Goal: Task Accomplishment & Management: Manage account settings

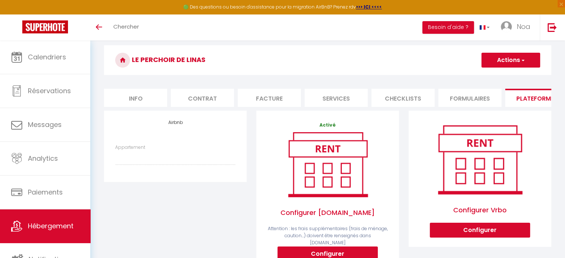
scroll to position [0, 4]
click at [160, 162] on select "CHARONNE · Loft near of the Marais - [EMAIL_ADDRESS][DOMAIN_NAME] Le Perchoir d…" at bounding box center [175, 158] width 120 height 14
click at [202, 231] on div "Airbnb Appartement [PERSON_NAME] near of the [GEOGRAPHIC_DATA][EMAIL_ADDRESS][D…" at bounding box center [175, 207] width 152 height 193
click at [444, 98] on li "Formulaires" at bounding box center [465, 98] width 63 height 18
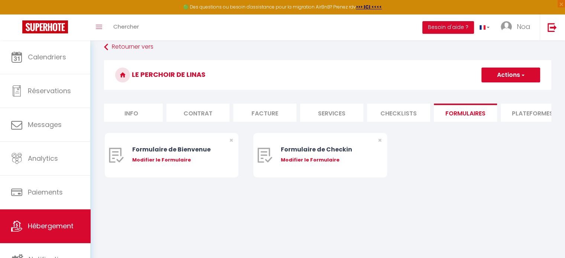
scroll to position [40, 0]
click at [374, 109] on li "Checklists" at bounding box center [398, 113] width 63 height 18
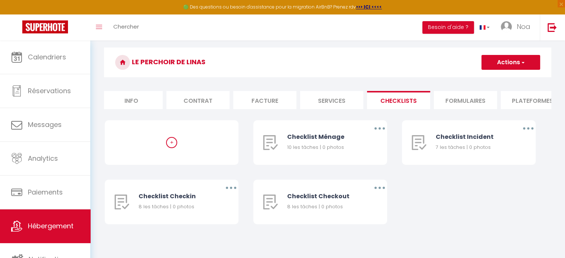
click at [346, 98] on li "Services" at bounding box center [331, 100] width 63 height 18
select select
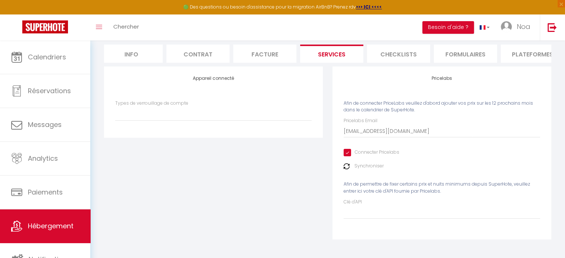
click at [348, 151] on input "Connecter Pricelabs" at bounding box center [371, 152] width 56 height 7
checkbox input "false"
select select
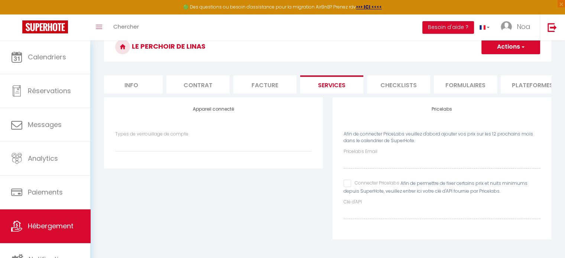
click at [346, 181] on input "Connecter Pricelabs" at bounding box center [371, 183] width 56 height 7
checkbox input "true"
select select
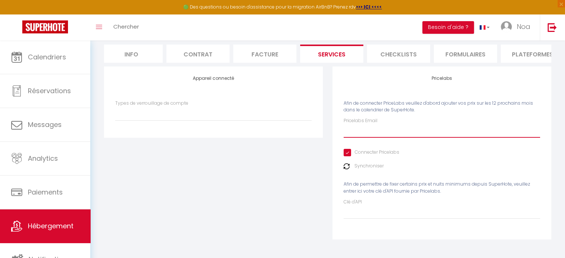
click at [358, 134] on input "Pricelabs Email" at bounding box center [441, 130] width 196 height 13
type input "c"
select select
type input "co"
select select
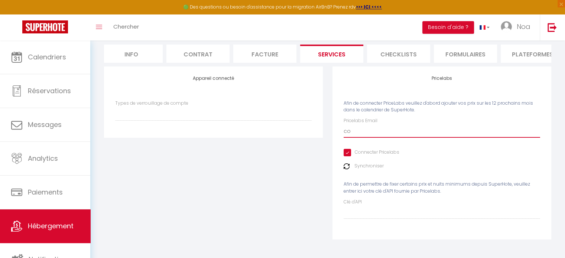
type input "con"
select select
type input "cont"
select select
type input "conta"
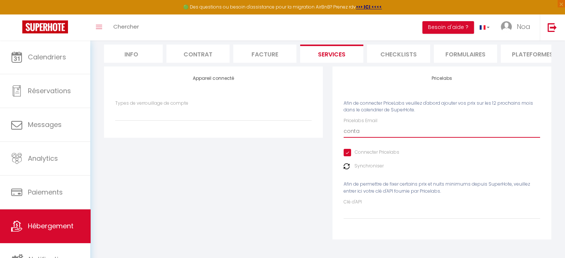
select select
type input "contac"
select select
type input "contact"
select select
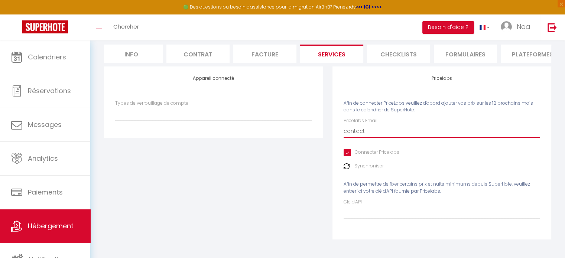
type input "contact@"
select select
type input "contact@m"
select select
type input "contact@ma"
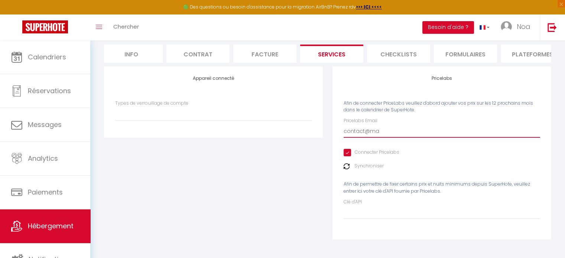
select select
type input "contact@maj"
select select
type input "contact@maje"
select select
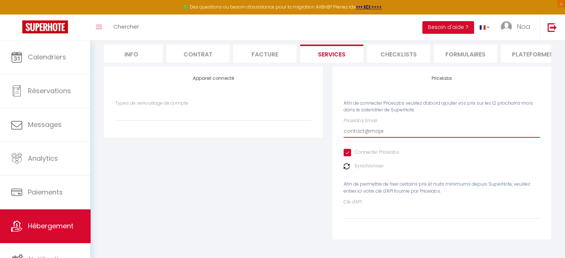
type input "contact@majes"
select select
type input "contact@majest"
select select
type input "contact@majesti"
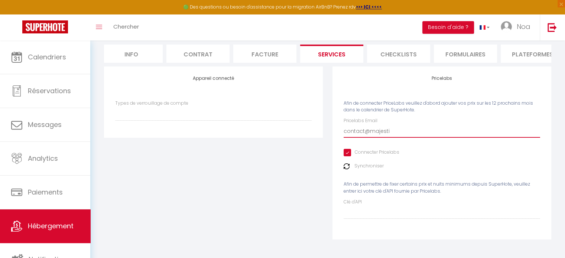
select select
type input "contact@majestic"
select select
type input "contact@majestic-"
select select
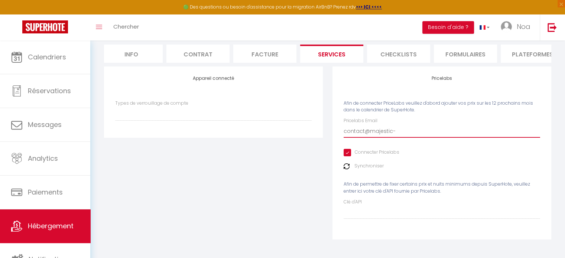
type input "contact@majestic-c"
select select
type input "contact@majestic-co"
select select
type input "contact@majestic-con"
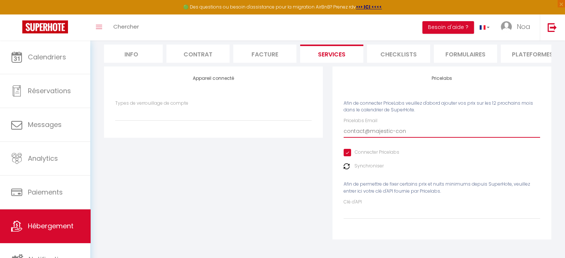
select select
type input "contact@majestic-conc"
select select
type input "contact@majestic-conci"
select select
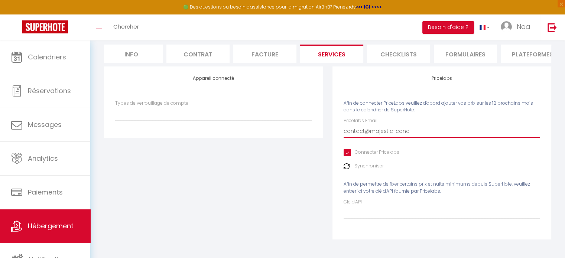
type input "contact@majestic-concie"
select select
type input "contact@majestic-concier"
select select
type input "contact@majestic-concierg"
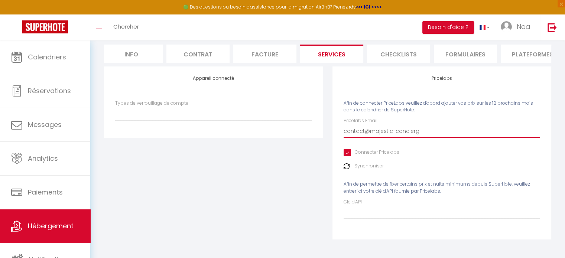
select select
type input "contact@majestic-concierge"
select select
type input "contact@majestic-concierger"
select select
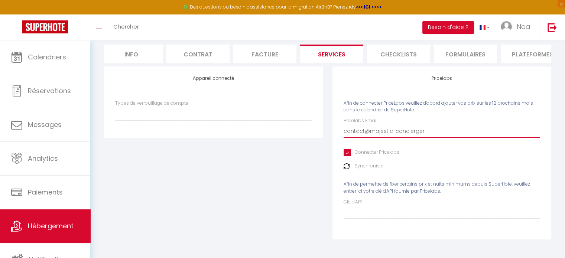
type input "contact@majestic-conciergeri"
select select
type input "contact@majestic-conciergerie"
select select
type input "contact@majestic-conciergerie."
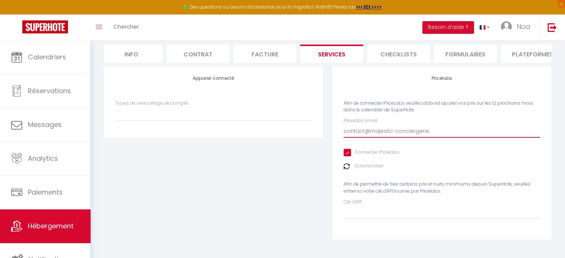
select select
type input "contact@majestic-conciergerie.c"
select select
type input "[EMAIL_ADDRESS][DOMAIN_NAME]"
select select
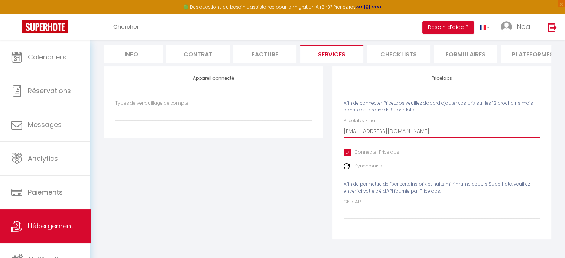
type input "[EMAIL_ADDRESS][DOMAIN_NAME]"
select select
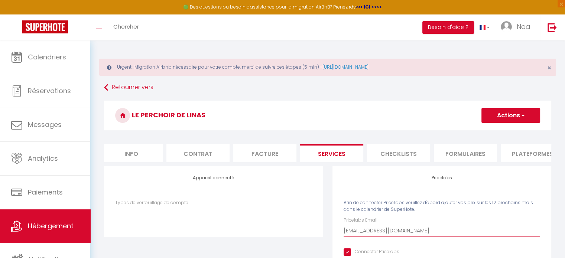
scroll to position [0, 0]
type input "[EMAIL_ADDRESS][DOMAIN_NAME]"
click at [500, 116] on button "Actions" at bounding box center [510, 115] width 59 height 15
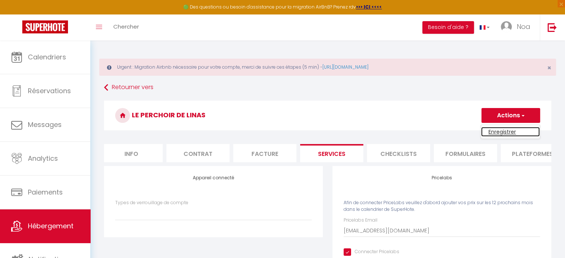
click at [487, 131] on link "Enregistrer" at bounding box center [510, 132] width 59 height 10
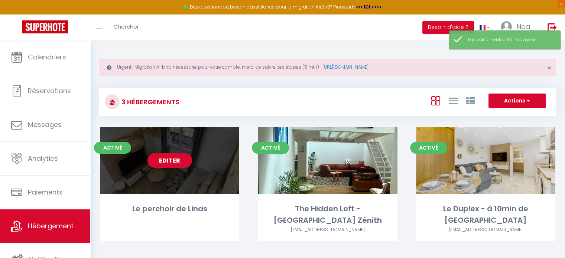
click at [197, 158] on div "Editer" at bounding box center [169, 160] width 139 height 67
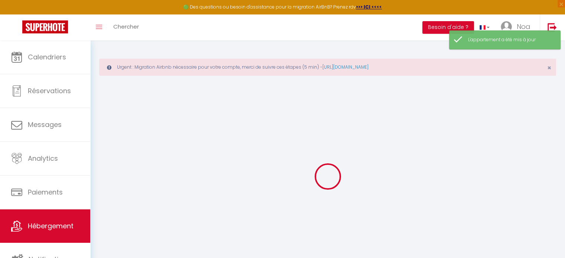
select select
type input "[EMAIL_ADDRESS][DOMAIN_NAME]"
checkbox input "true"
select select
select select "14:00"
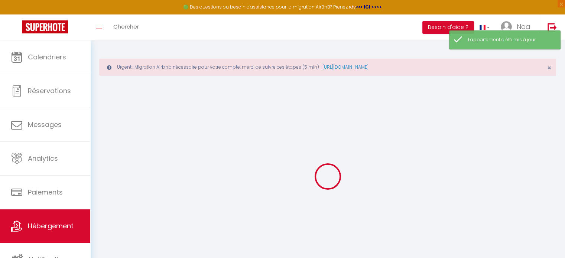
select select
select select "11:00"
select select "30"
select select "120"
select select
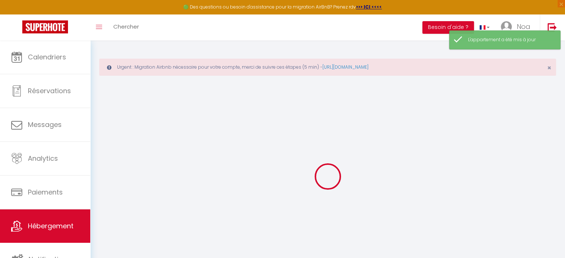
checkbox input "false"
select select
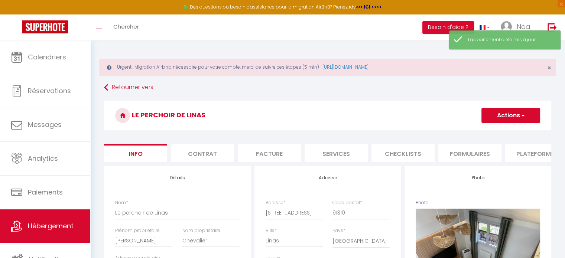
select select
checkbox input "false"
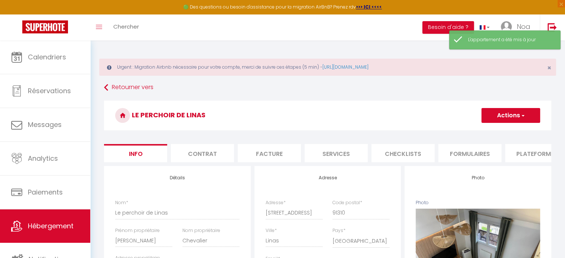
checkbox input "false"
select select
checkbox input "false"
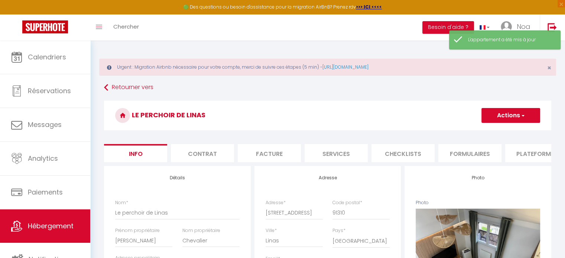
checkbox input "false"
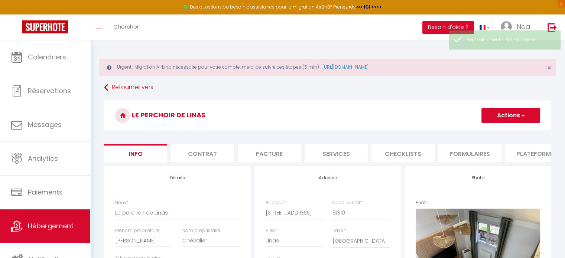
click at [399, 160] on li "Checklists" at bounding box center [402, 153] width 63 height 18
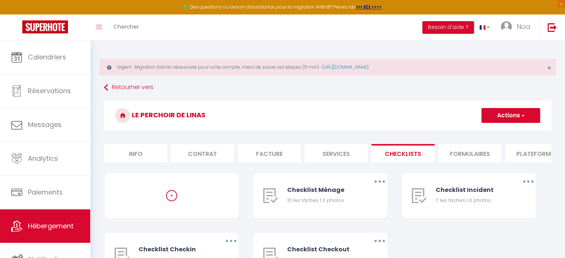
click at [341, 151] on li "Services" at bounding box center [335, 153] width 63 height 18
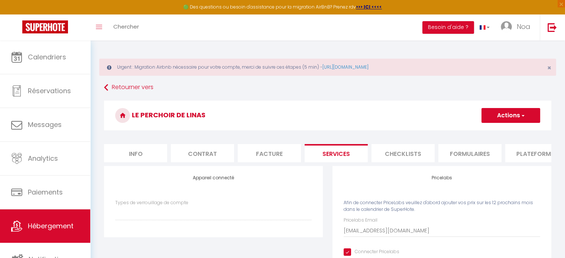
scroll to position [105, 0]
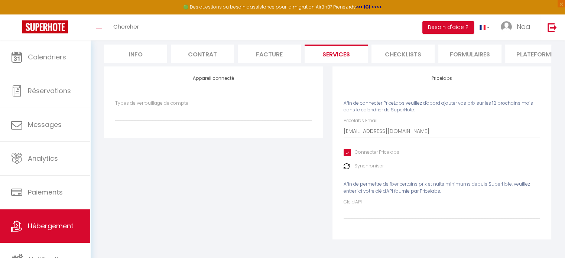
click at [344, 167] on img at bounding box center [346, 166] width 6 height 6
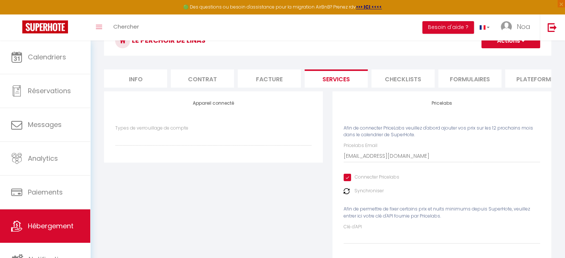
scroll to position [75, 0]
click at [255, 144] on select "Types de verrouillage de compte" at bounding box center [213, 138] width 196 height 14
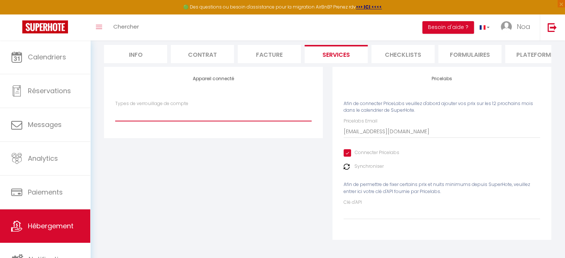
scroll to position [99, 0]
click at [239, 129] on div "Types de verrouillage de compte" at bounding box center [213, 115] width 206 height 29
click at [239, 121] on select "Types de verrouillage de compte" at bounding box center [213, 114] width 196 height 14
select select
click at [115, 112] on select "Types de verrouillage de compte" at bounding box center [213, 114] width 196 height 14
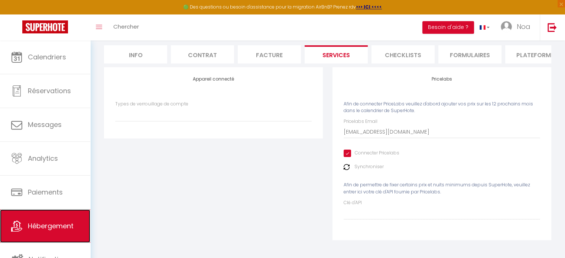
click at [67, 222] on span "Hébergement" at bounding box center [51, 225] width 46 height 9
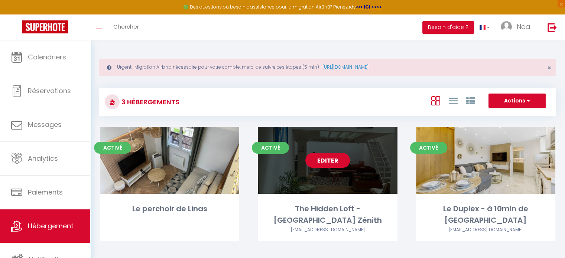
click at [330, 164] on link "Editer" at bounding box center [327, 160] width 45 height 15
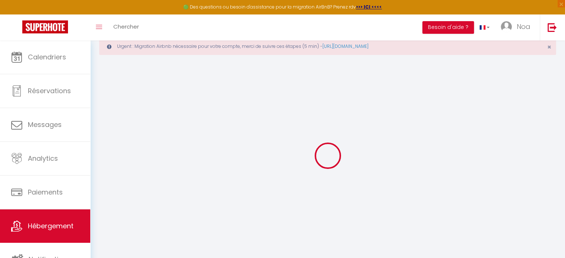
select select
type input "[EMAIL_ADDRESS][DOMAIN_NAME]"
checkbox input "true"
select select
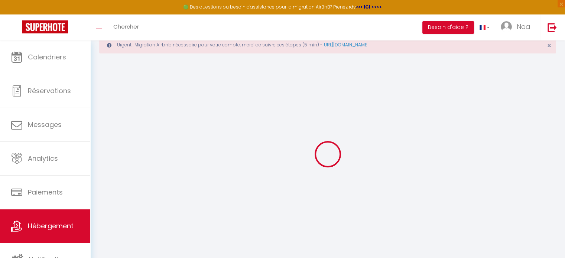
select select
checkbox input "false"
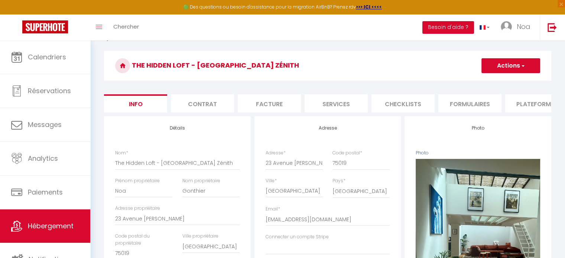
scroll to position [62, 0]
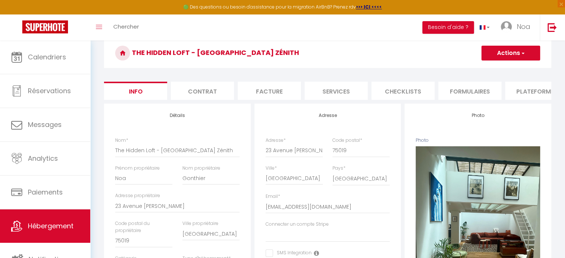
select select
checkbox input "false"
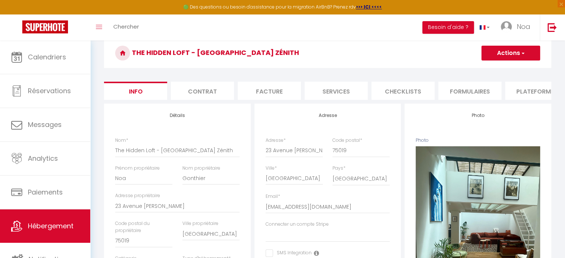
checkbox input "false"
click at [346, 95] on li "Services" at bounding box center [335, 91] width 63 height 18
select select
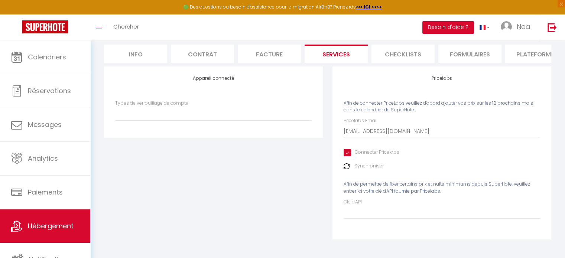
scroll to position [105, 0]
click at [278, 120] on select "Types de verrouillage de compte" at bounding box center [213, 114] width 196 height 14
click at [248, 192] on div "Appareil connecté Types de verrouillage de compte" at bounding box center [213, 157] width 228 height 183
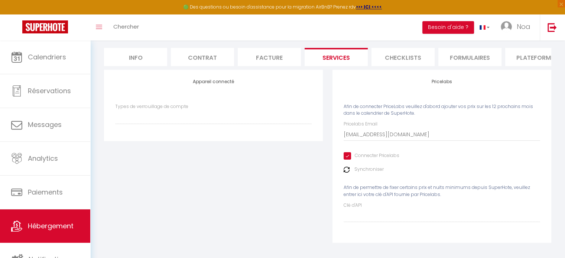
scroll to position [0, 0]
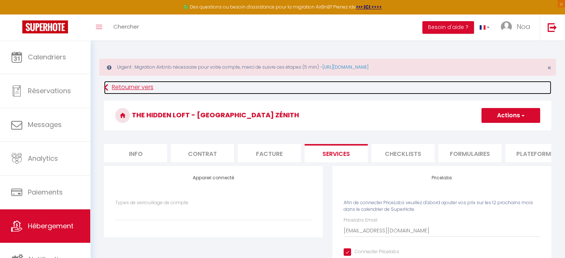
click at [113, 81] on link "Retourner vers" at bounding box center [327, 87] width 447 height 13
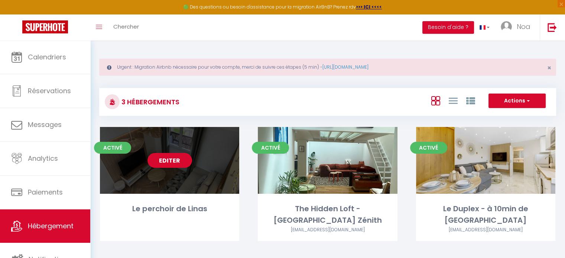
click at [172, 161] on link "Editer" at bounding box center [169, 160] width 45 height 15
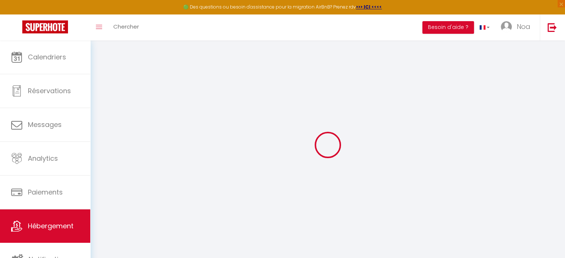
select select
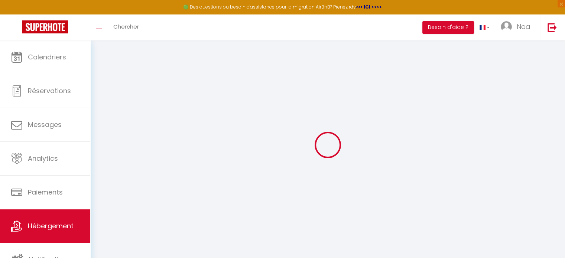
select select
checkbox input "false"
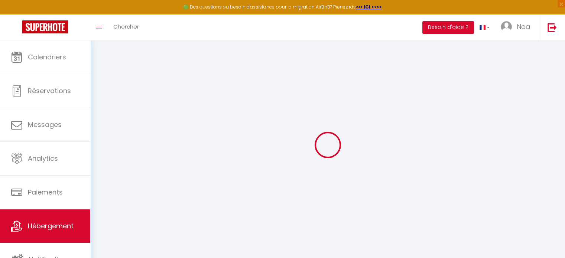
select select
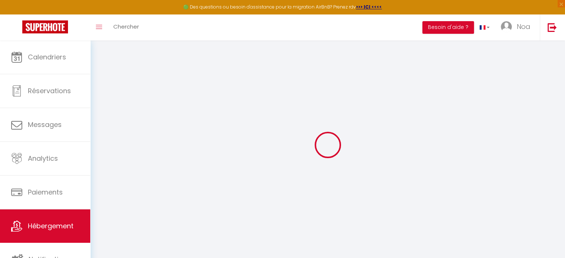
select select
checkbox input "false"
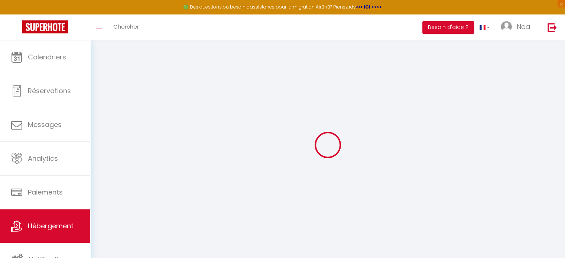
checkbox input "false"
select select
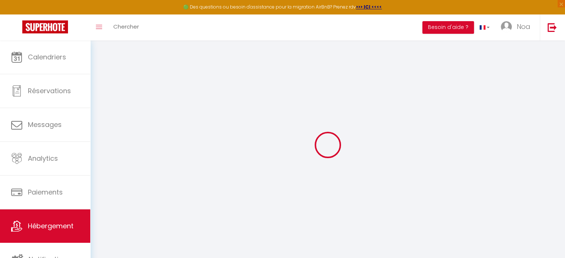
select select
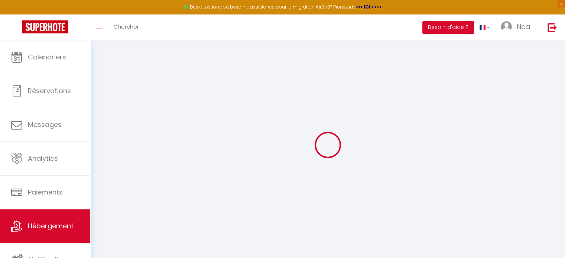
checkbox input "false"
select select
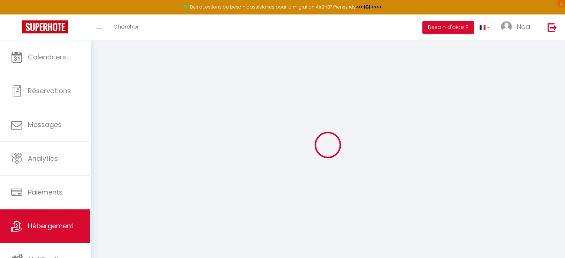
select select
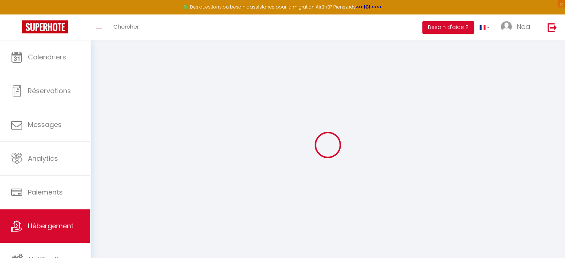
select select
checkbox input "false"
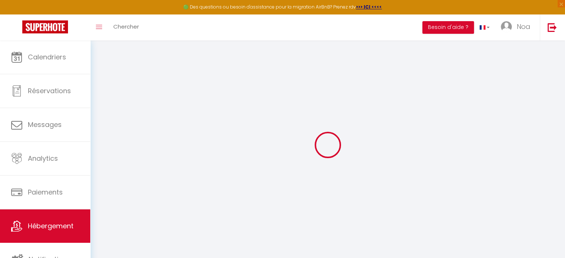
checkbox input "false"
select select
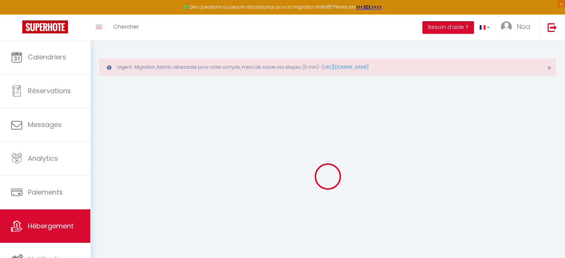
type input "Le perchoir de Linas"
type input "[PERSON_NAME]"
type input "Chevalier"
type input "[STREET_ADDRESS]"
type input "91650"
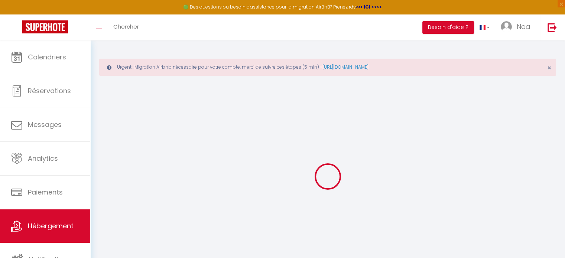
type input "Breuillet"
type input "80"
type input "45"
select select
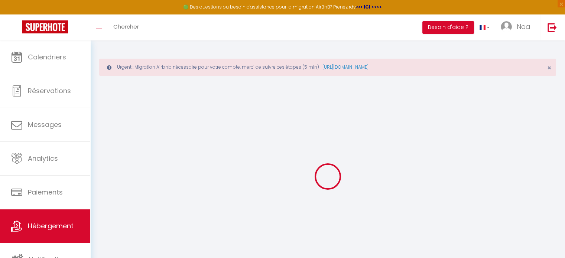
select select
type input "[STREET_ADDRESS]"
type input "91310"
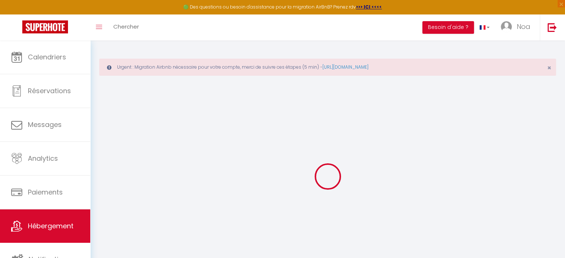
type input "Linas"
type input "[EMAIL_ADDRESS][DOMAIN_NAME]"
select select
checkbox input "false"
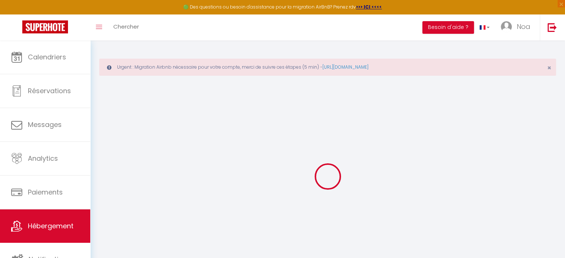
checkbox input "false"
type input "0"
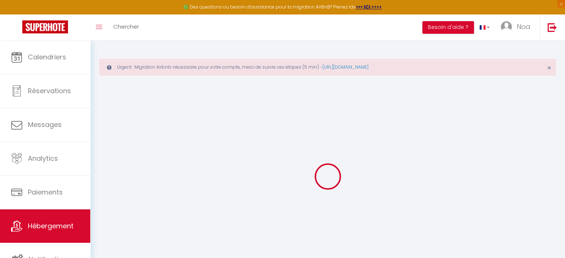
type input "0"
select select
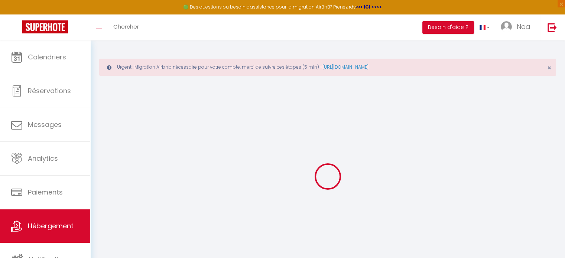
select select
checkbox input "false"
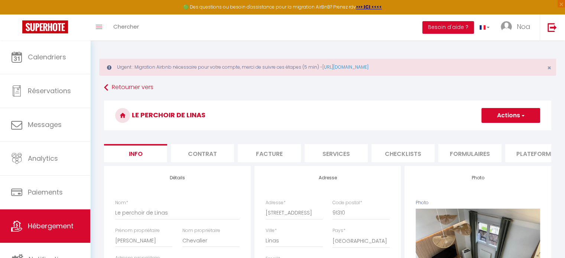
click at [336, 144] on li "Services" at bounding box center [335, 153] width 63 height 18
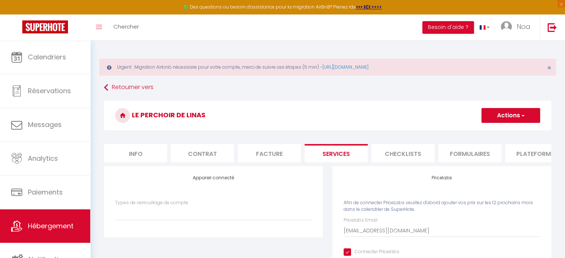
click at [498, 115] on button "Actions" at bounding box center [510, 115] width 59 height 15
click at [496, 132] on link "Enregistrer" at bounding box center [510, 132] width 59 height 10
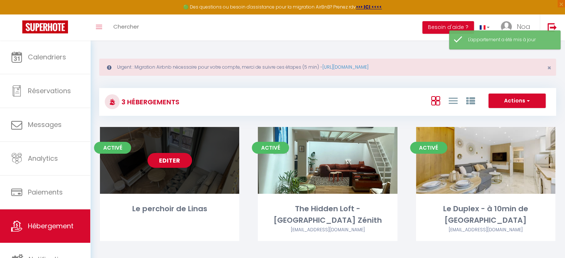
click at [153, 168] on div "Editer" at bounding box center [169, 160] width 139 height 67
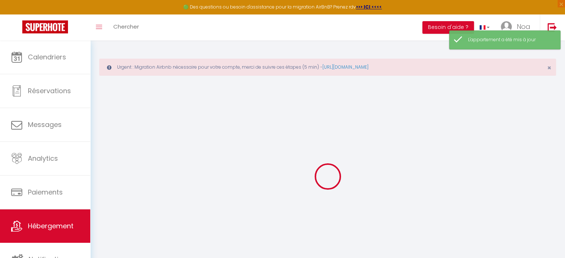
scroll to position [40, 0]
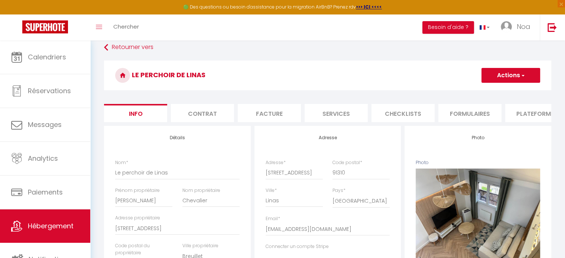
click at [484, 114] on li "Formulaires" at bounding box center [469, 113] width 63 height 18
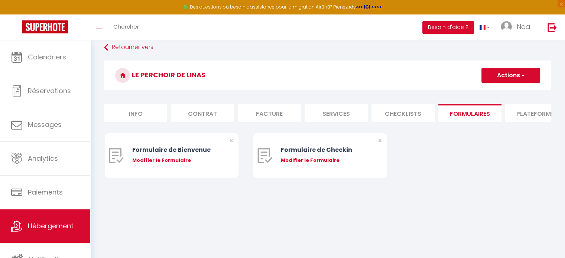
click at [519, 116] on li "Plateformes" at bounding box center [536, 113] width 63 height 18
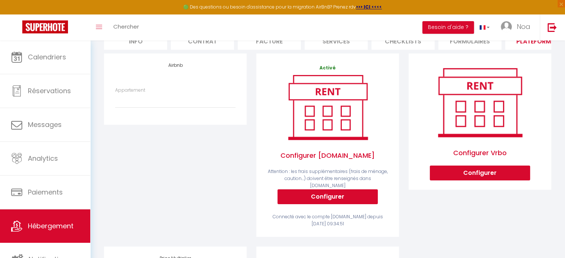
scroll to position [113, 0]
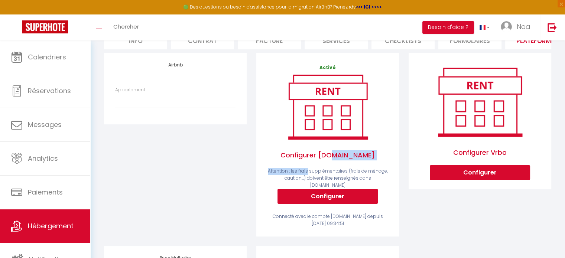
drag, startPoint x: 307, startPoint y: 175, endPoint x: 335, endPoint y: 173, distance: 28.6
click at [335, 173] on div "Activé Configurer [DOMAIN_NAME] Attention : les frais supplémentaires (frais de…" at bounding box center [327, 145] width 120 height 163
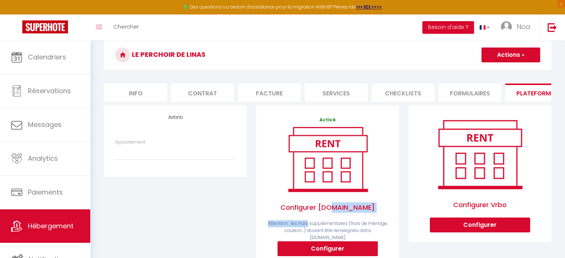
scroll to position [55, 0]
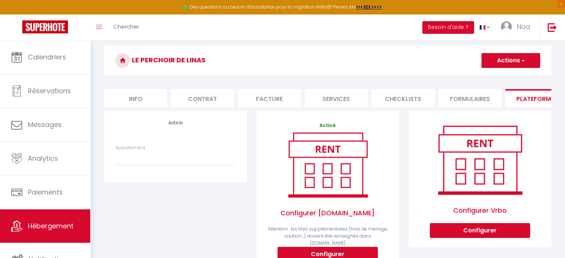
click at [324, 87] on form "Le perchoir de Linas Actions Enregistrer Info Contrat Facture Services Checklis…" at bounding box center [327, 246] width 447 height 400
click at [330, 102] on li "Services" at bounding box center [335, 98] width 63 height 18
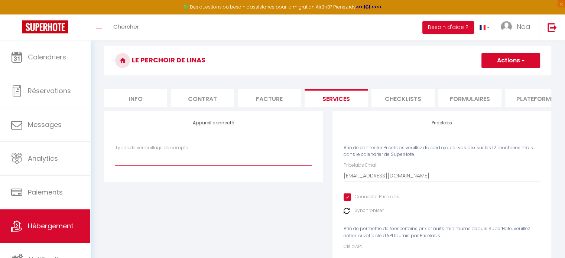
click at [276, 165] on select "Types de verrouillage de compte" at bounding box center [213, 158] width 196 height 14
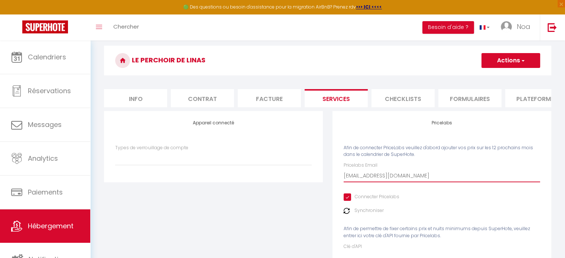
click at [372, 182] on input "[EMAIL_ADDRESS][DOMAIN_NAME]" at bounding box center [441, 175] width 196 height 13
drag, startPoint x: 361, startPoint y: 184, endPoint x: 385, endPoint y: 189, distance: 24.2
click at [385, 189] on div "Pricelabs Email [EMAIL_ADDRESS][DOMAIN_NAME] Connecter Pricelabs Synchroniser A…" at bounding box center [441, 212] width 196 height 101
click at [420, 182] on input "[EMAIL_ADDRESS][DOMAIN_NAME]" at bounding box center [441, 175] width 196 height 13
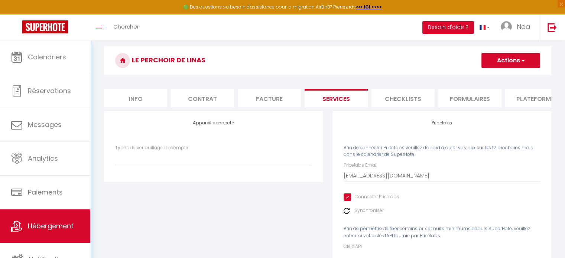
click at [461, 98] on li "Formulaires" at bounding box center [469, 98] width 63 height 18
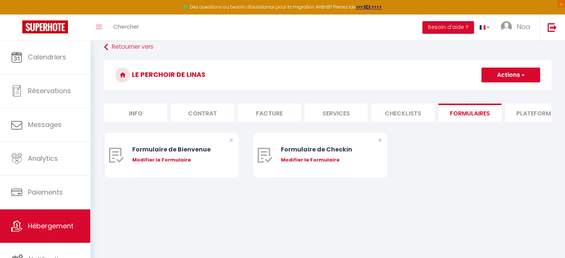
scroll to position [40, 0]
click at [350, 115] on li "Services" at bounding box center [335, 113] width 63 height 18
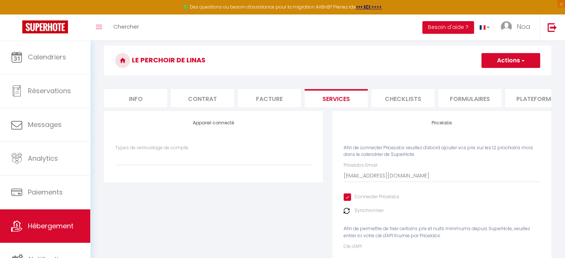
click at [499, 68] on h3 "Le perchoir de Linas" at bounding box center [327, 61] width 447 height 30
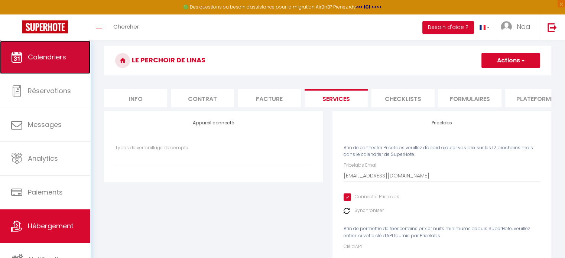
click at [52, 65] on link "Calendriers" at bounding box center [45, 56] width 90 height 33
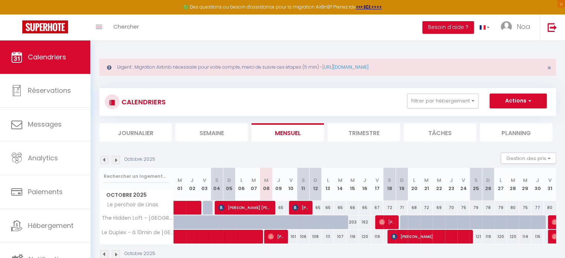
click at [429, 202] on div "72" at bounding box center [426, 208] width 12 height 14
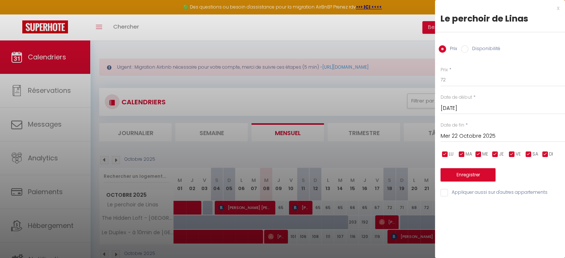
click at [345, 93] on div at bounding box center [282, 129] width 565 height 258
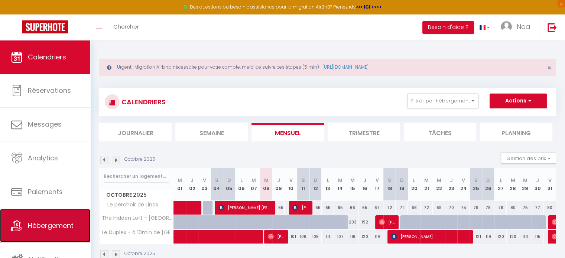
click at [55, 218] on link "Hébergement" at bounding box center [45, 225] width 90 height 33
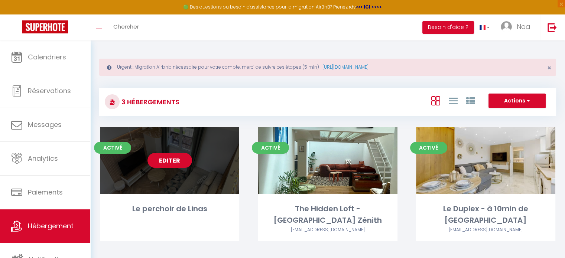
click at [182, 167] on link "Editer" at bounding box center [169, 160] width 45 height 15
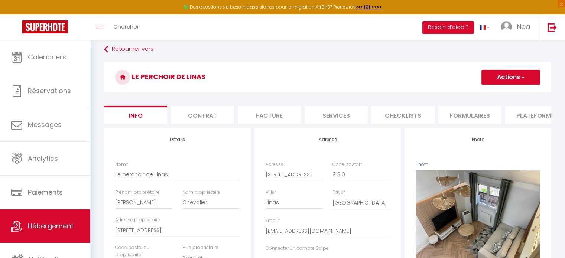
scroll to position [46, 0]
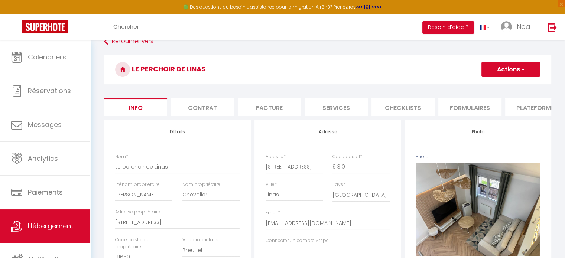
click at [404, 112] on li "Checklists" at bounding box center [402, 107] width 63 height 18
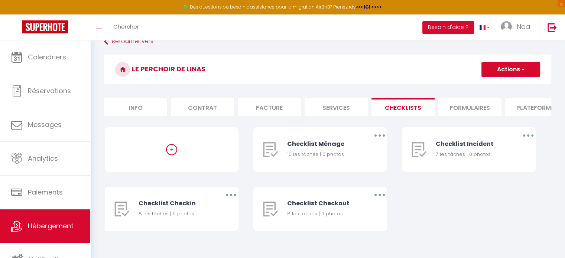
click at [334, 102] on li "Services" at bounding box center [335, 107] width 63 height 18
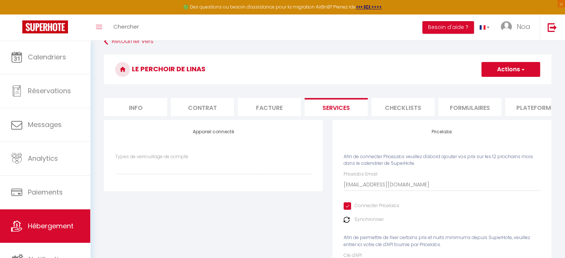
scroll to position [105, 0]
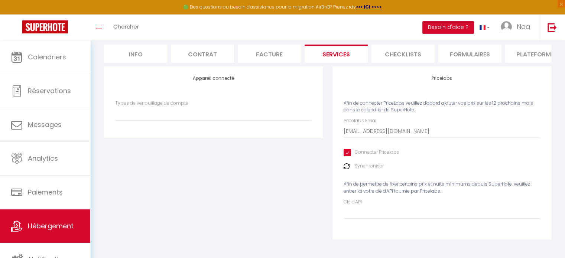
click at [361, 152] on input "Connecter Pricelabs" at bounding box center [371, 152] width 56 height 7
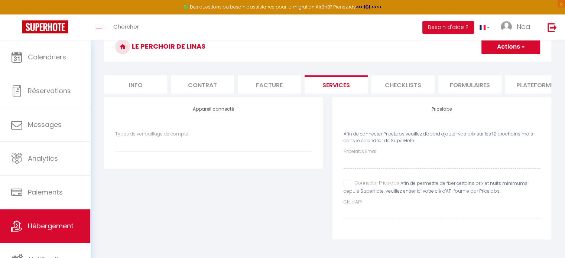
scroll to position [0, 0]
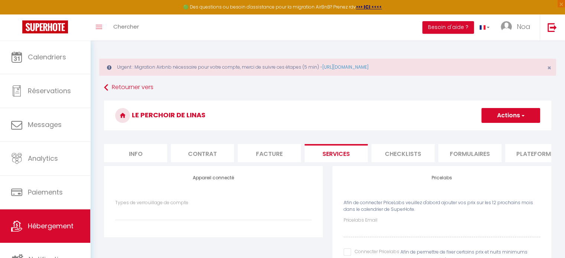
click at [509, 101] on h3 "Le perchoir de Linas" at bounding box center [327, 116] width 447 height 30
click at [495, 120] on button "Actions" at bounding box center [510, 115] width 59 height 15
click at [494, 127] on link "Enregistrer" at bounding box center [510, 132] width 59 height 10
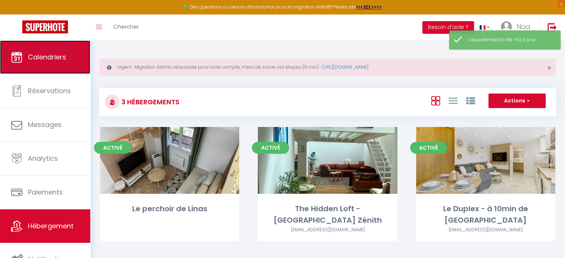
click at [61, 69] on link "Calendriers" at bounding box center [45, 56] width 90 height 33
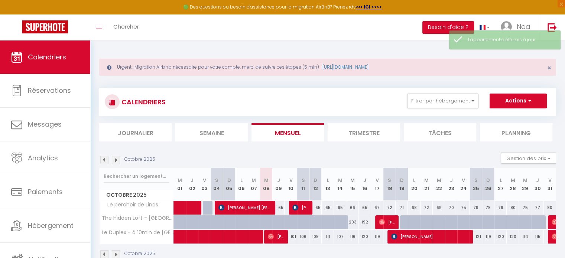
click at [516, 207] on div "80" at bounding box center [512, 208] width 12 height 14
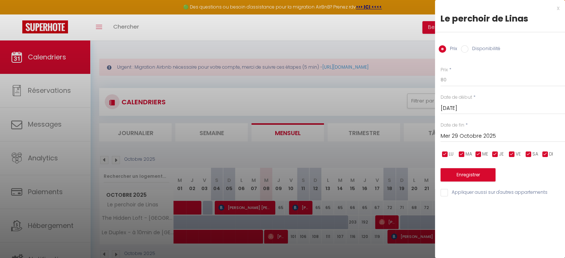
click at [406, 213] on div at bounding box center [282, 129] width 565 height 258
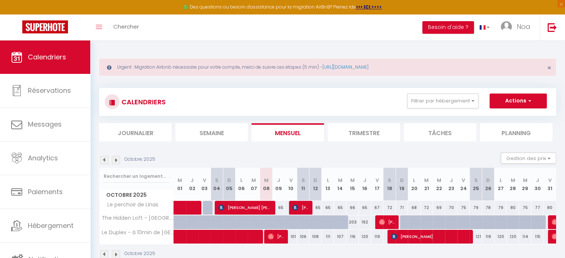
click at [412, 209] on div "68" at bounding box center [414, 208] width 12 height 14
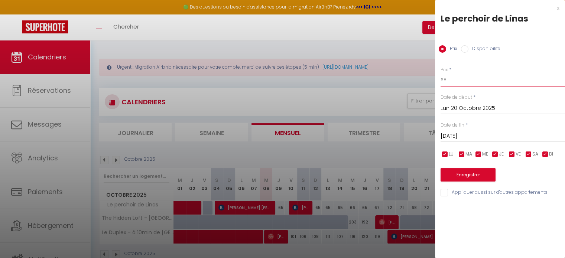
drag, startPoint x: 447, startPoint y: 77, endPoint x: 407, endPoint y: 79, distance: 39.8
click at [407, 79] on body "🟢 Des questions ou besoin d'assistance pour la migration AirBnB? Prenez rdv >>>…" at bounding box center [282, 169] width 565 height 258
click at [466, 174] on button "Enregistrer" at bounding box center [467, 174] width 55 height 13
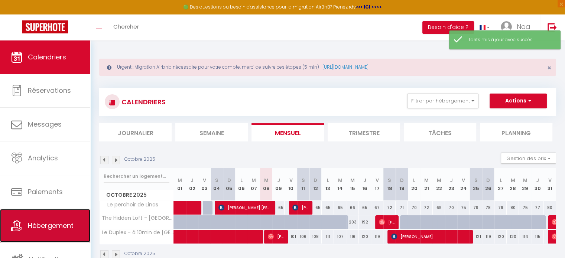
click at [59, 223] on span "Hébergement" at bounding box center [51, 225] width 46 height 9
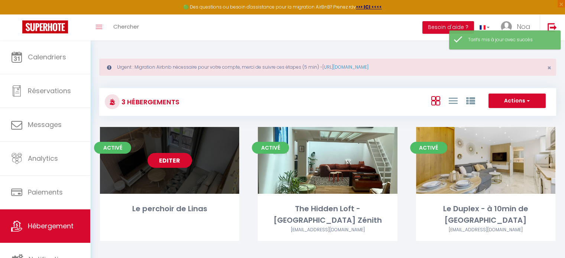
click at [177, 160] on link "Editer" at bounding box center [169, 160] width 45 height 15
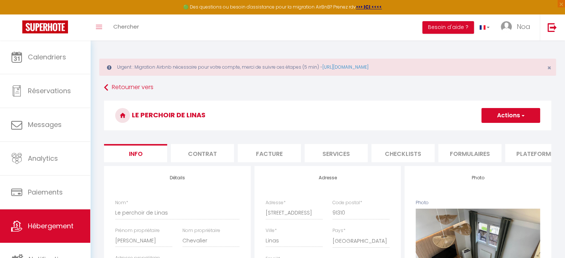
click at [346, 157] on li "Services" at bounding box center [335, 153] width 63 height 18
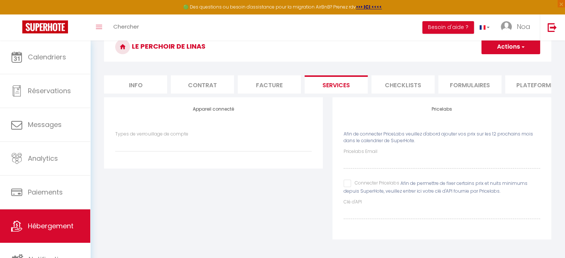
scroll to position [73, 0]
click at [343, 169] on div "Pricelabs Email Connecter Pricelabs Afin de permettre de fixer certains prix et…" at bounding box center [441, 183] width 196 height 71
click at [367, 182] on input "Connecter Pricelabs" at bounding box center [371, 183] width 56 height 7
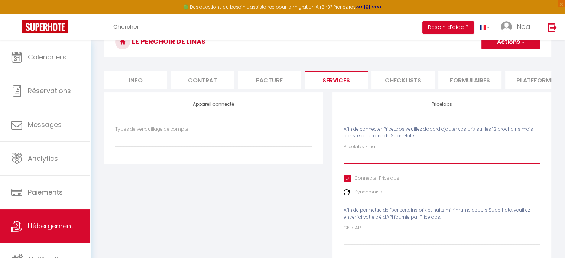
click at [379, 164] on input "Pricelabs Email" at bounding box center [441, 156] width 196 height 13
click at [343, 186] on div "Pricelabs Afin de connecter PriceLabs veuillez d'abord ajouter vos prix sur les…" at bounding box center [441, 178] width 219 height 173
click at [349, 182] on input "Connecter Pricelabs" at bounding box center [371, 178] width 56 height 7
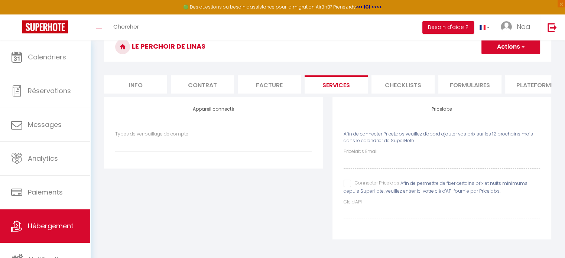
click at [346, 184] on input "Connecter Pricelabs" at bounding box center [371, 183] width 56 height 7
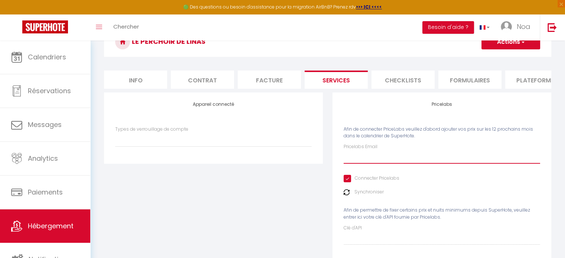
click at [344, 157] on input "Pricelabs Email" at bounding box center [441, 156] width 196 height 13
click at [512, 49] on button "Actions" at bounding box center [510, 42] width 59 height 15
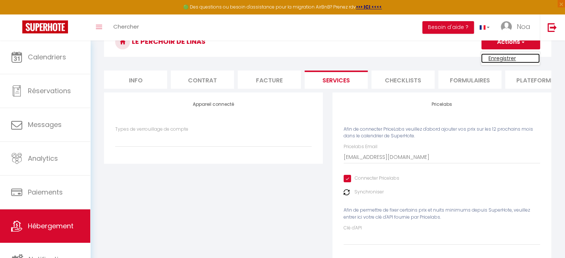
click at [506, 56] on link "Enregistrer" at bounding box center [510, 58] width 59 height 10
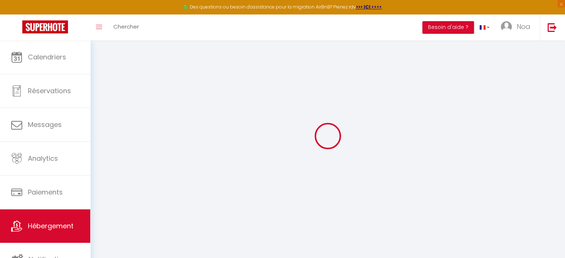
scroll to position [40, 0]
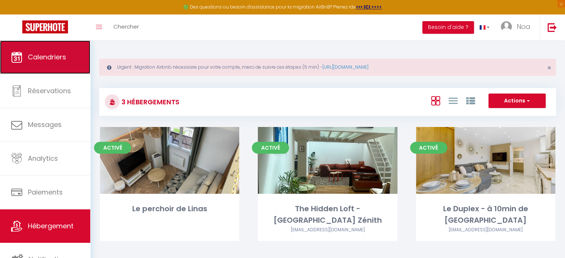
click at [61, 63] on link "Calendriers" at bounding box center [45, 56] width 90 height 33
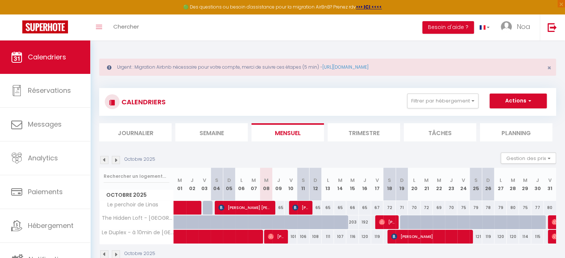
click at [439, 207] on div "69" at bounding box center [438, 208] width 12 height 14
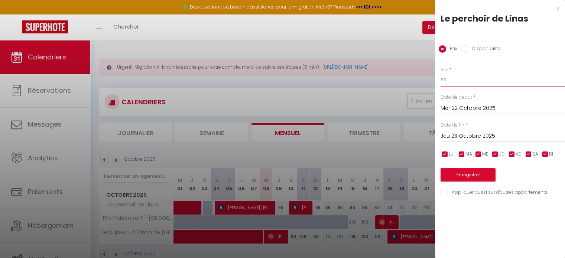
drag, startPoint x: 454, startPoint y: 84, endPoint x: 404, endPoint y: 80, distance: 50.3
click at [404, 80] on body "🟢 Des questions ou besoin d'assistance pour la migration AirBnB? Prenez rdv >>>…" at bounding box center [282, 169] width 565 height 258
click at [452, 170] on button "Enregistrer" at bounding box center [467, 174] width 55 height 13
